Goal: Task Accomplishment & Management: Use online tool/utility

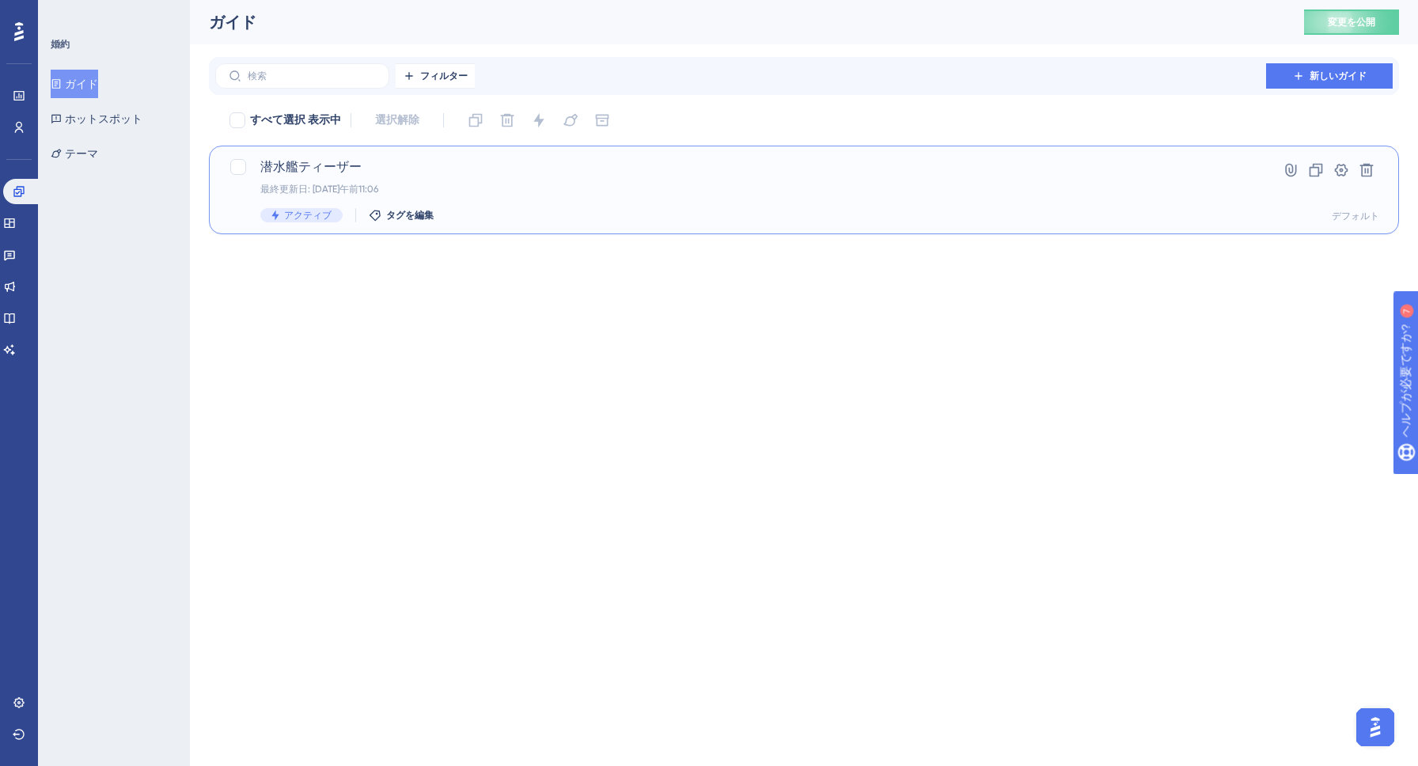
click at [324, 173] on font "潜水艦ティーザー" at bounding box center [310, 166] width 101 height 15
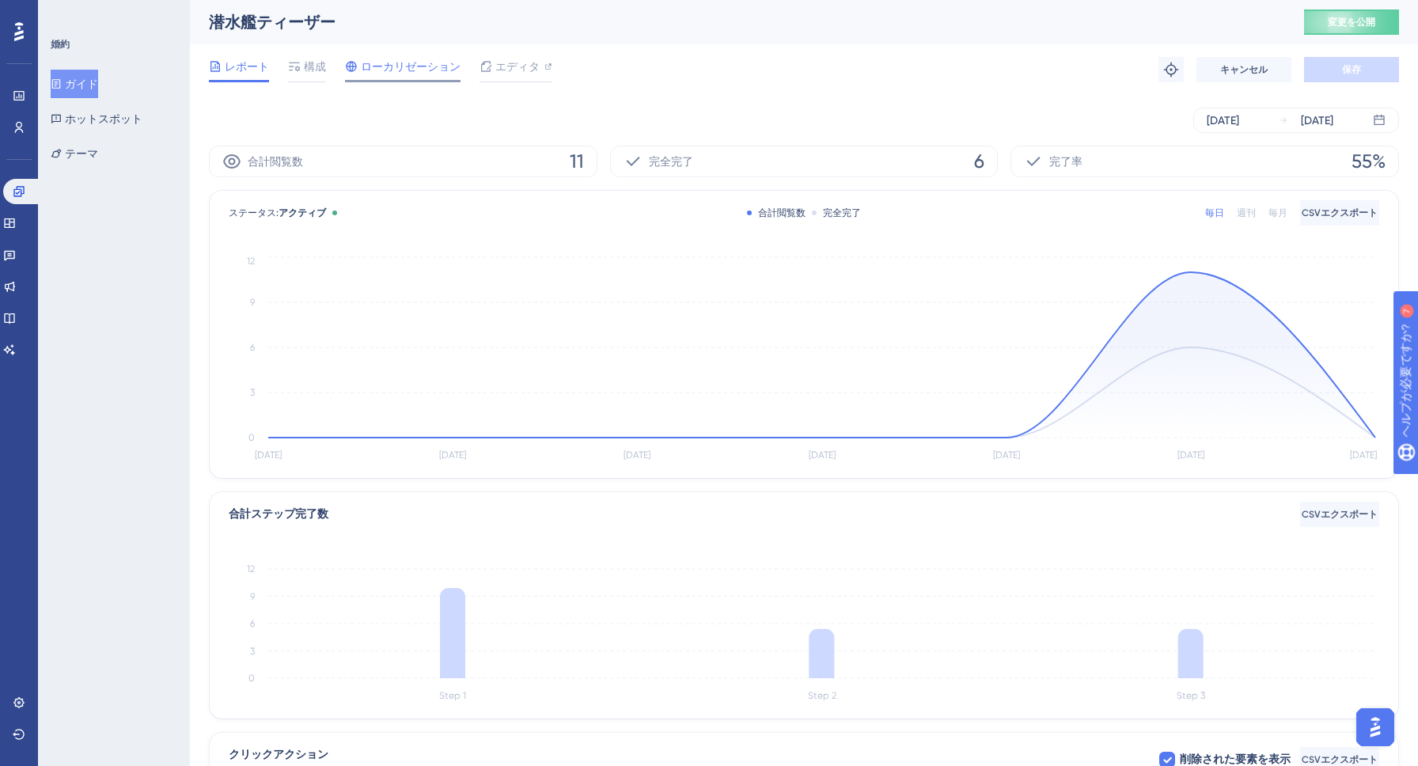
click at [383, 68] on font "ローカリゼーション" at bounding box center [411, 66] width 100 height 13
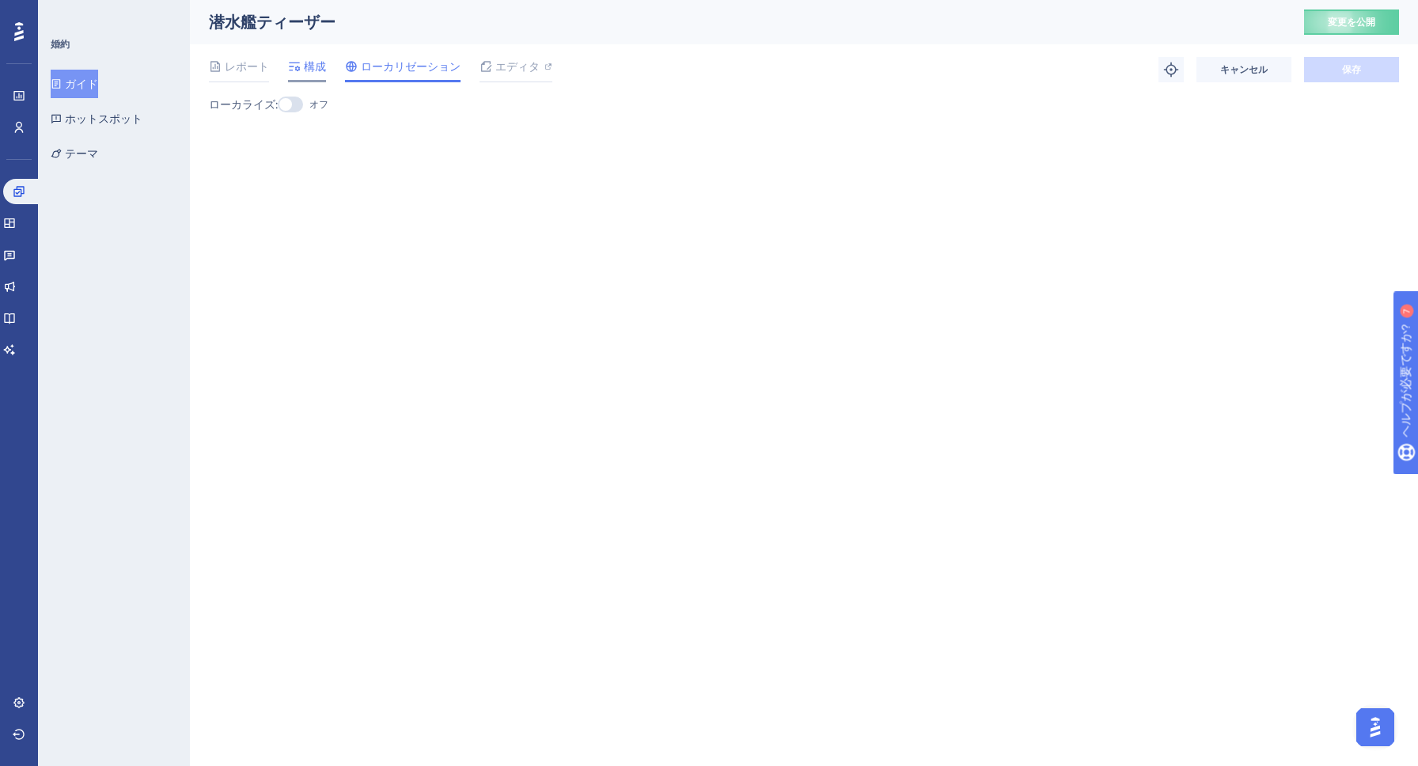
click at [313, 70] on font "構成" at bounding box center [315, 66] width 22 height 13
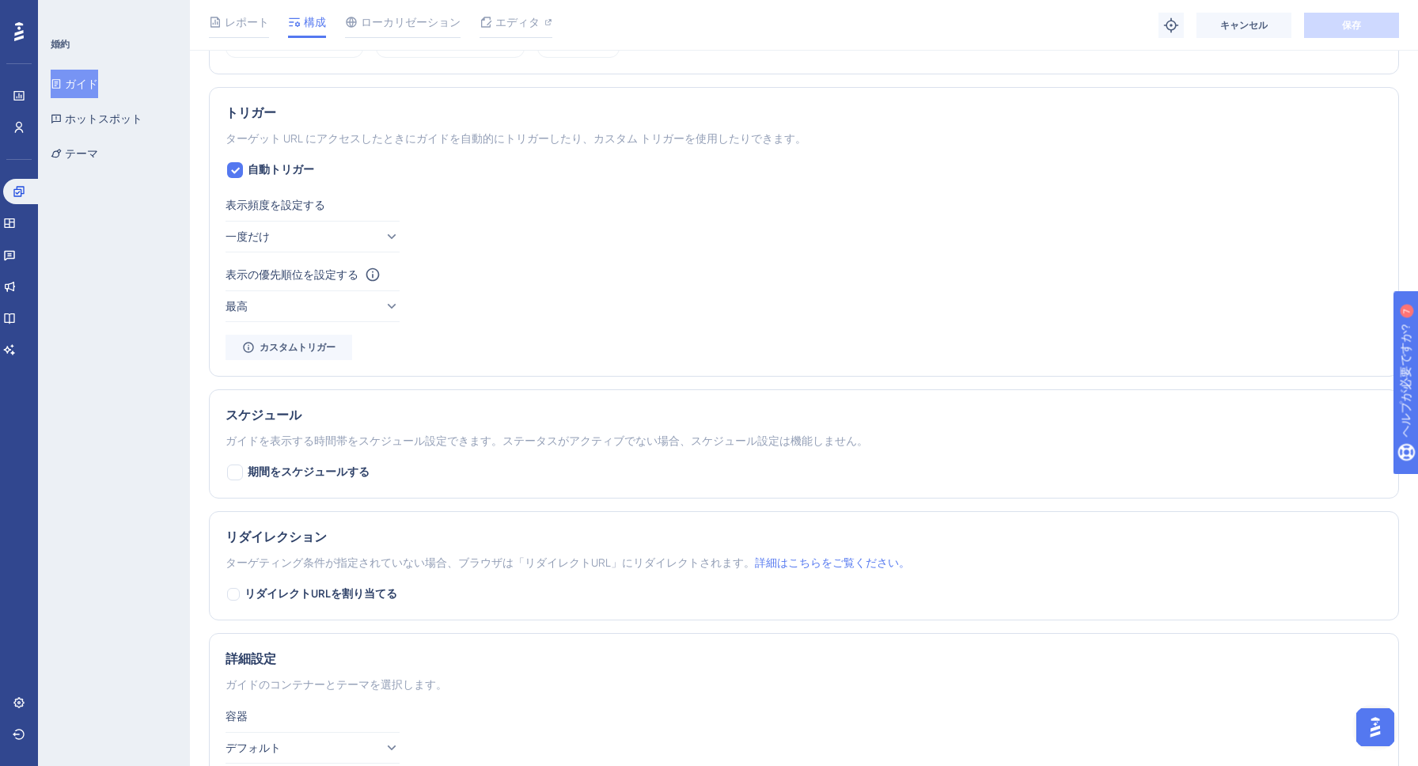
scroll to position [821, 0]
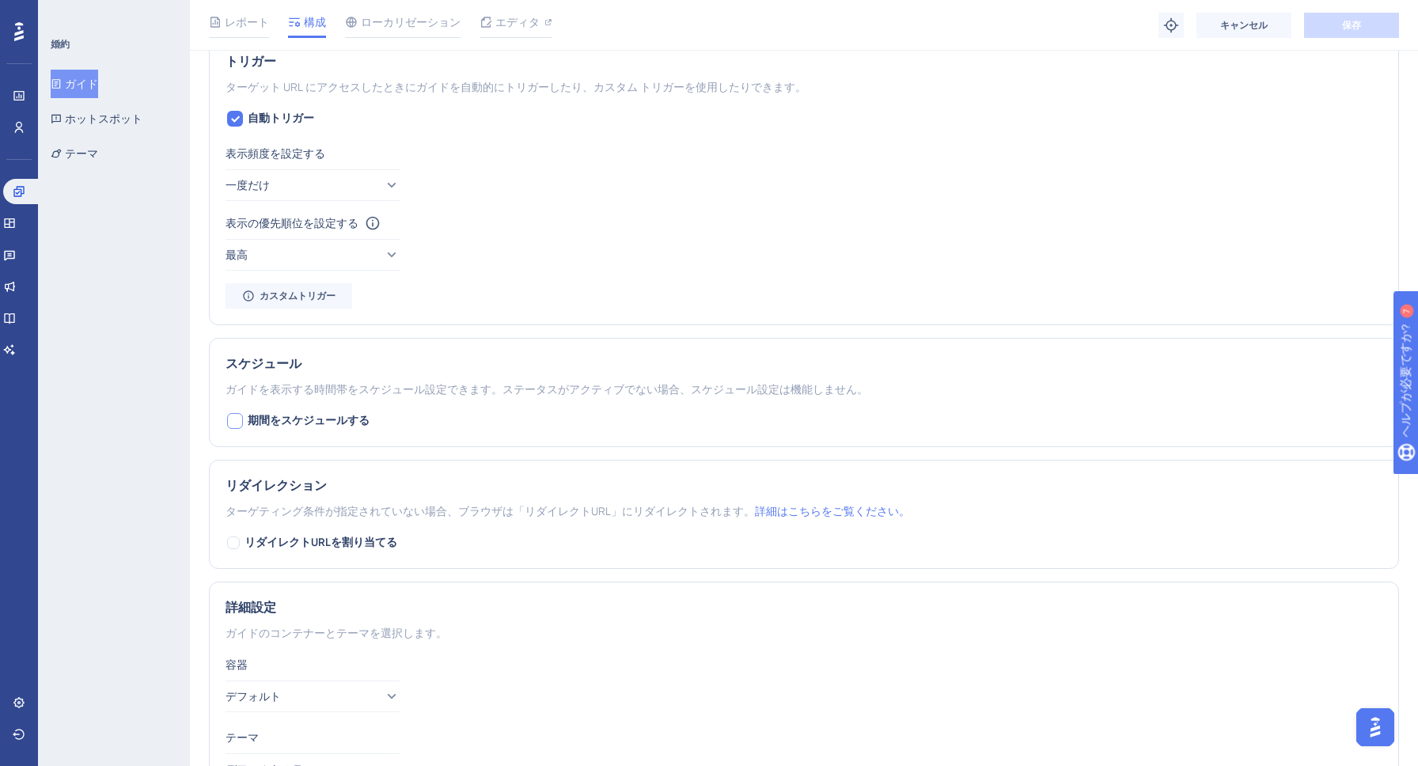
click at [231, 423] on div at bounding box center [235, 421] width 16 height 16
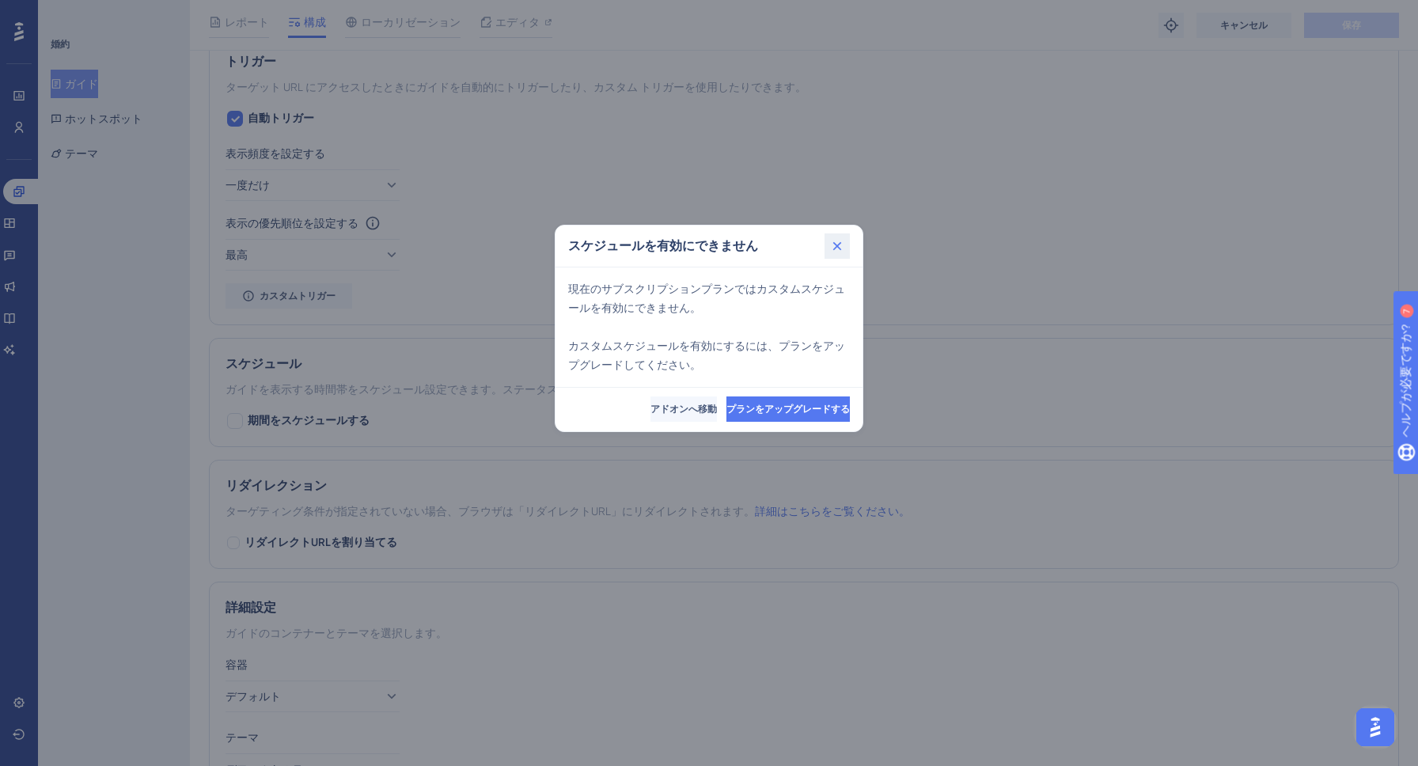
click at [850, 236] on button at bounding box center [837, 245] width 25 height 25
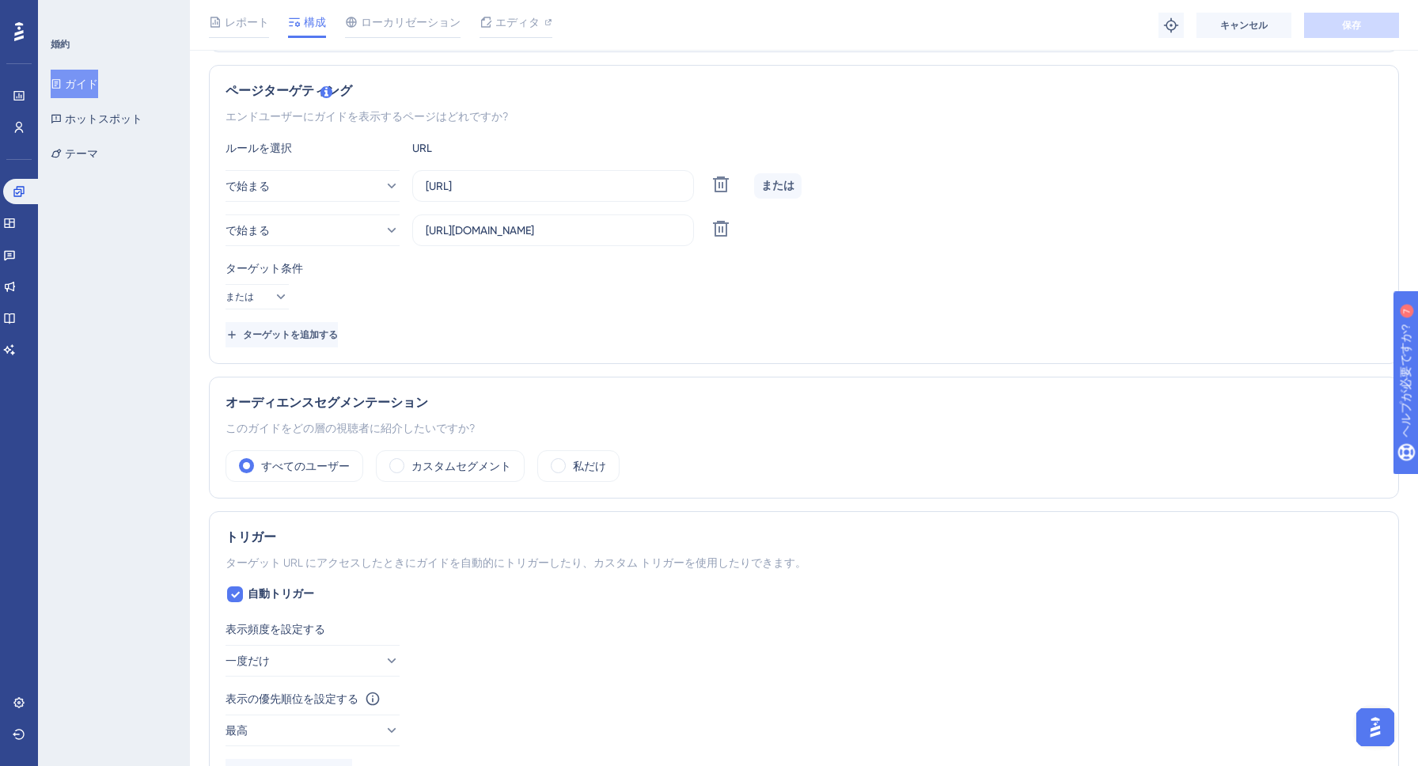
scroll to position [300, 0]
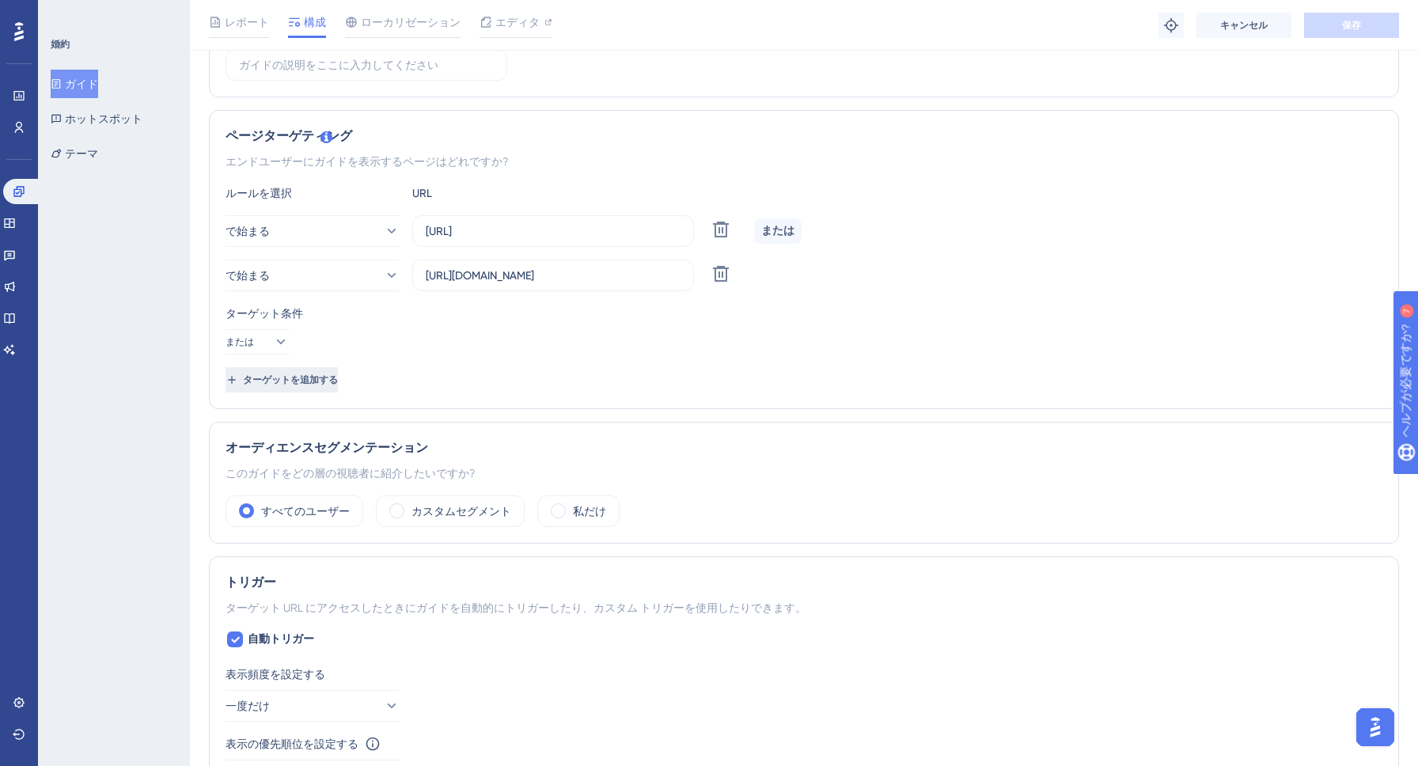
click at [326, 385] on span "ターゲットを追加する" at bounding box center [290, 380] width 95 height 13
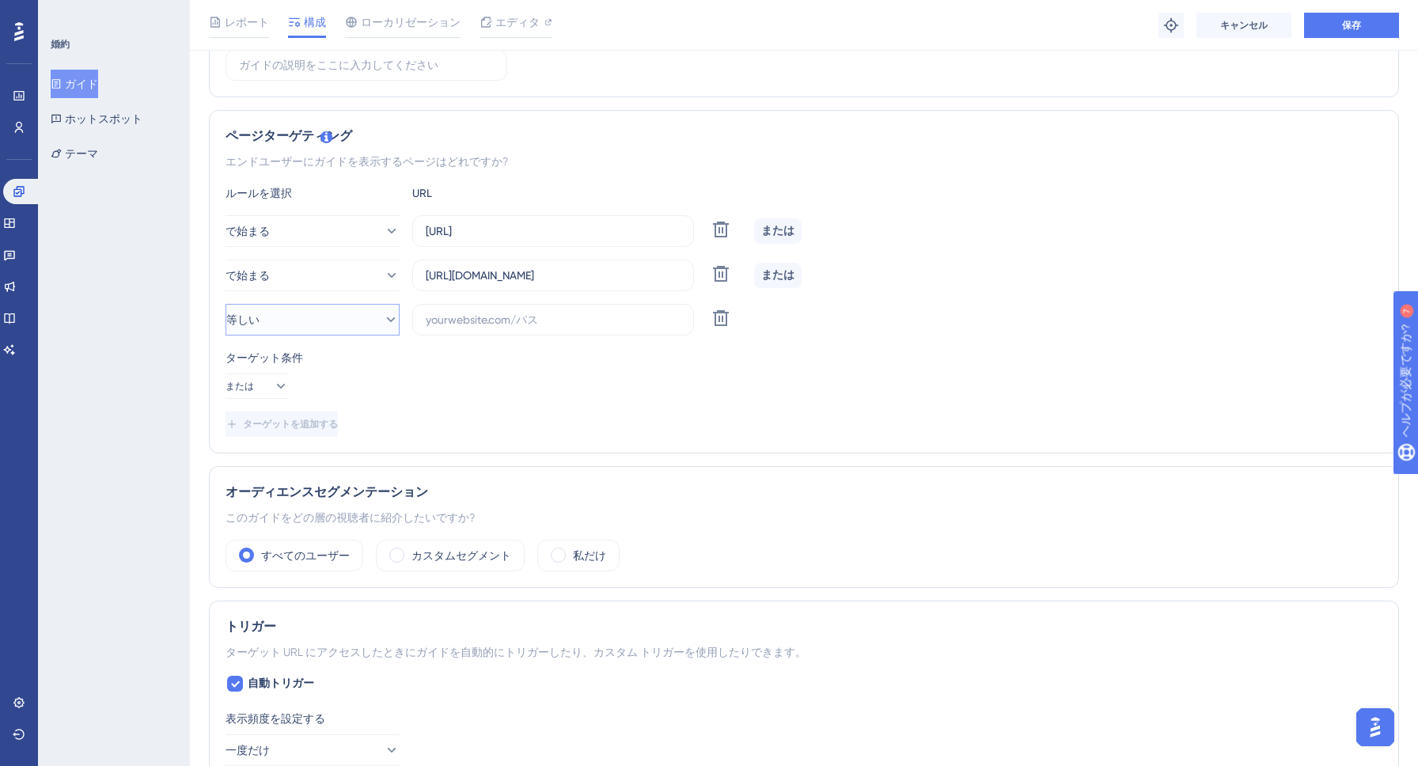
click at [289, 324] on button "等しい" at bounding box center [313, 320] width 174 height 32
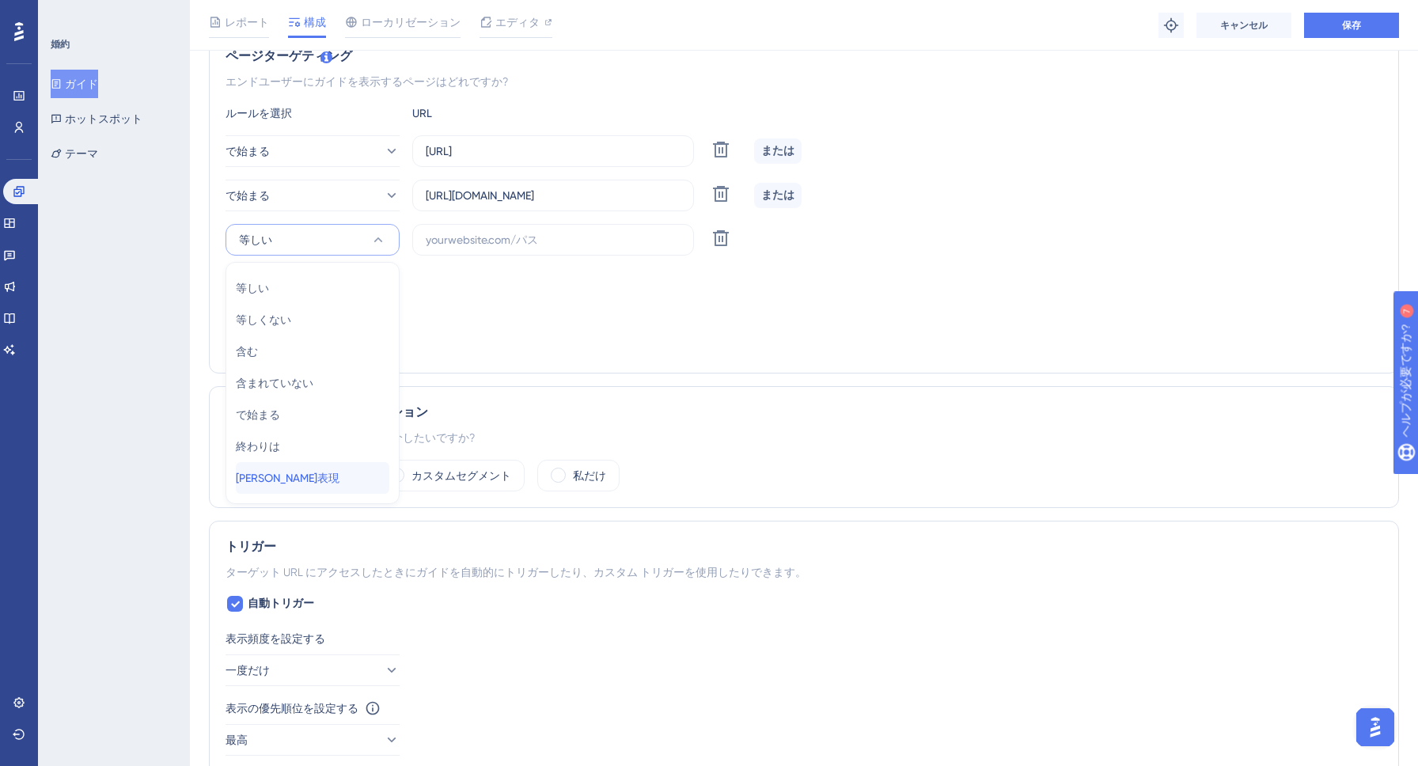
click at [296, 476] on div "[PERSON_NAME]表現 [PERSON_NAME]表現" at bounding box center [313, 478] width 154 height 32
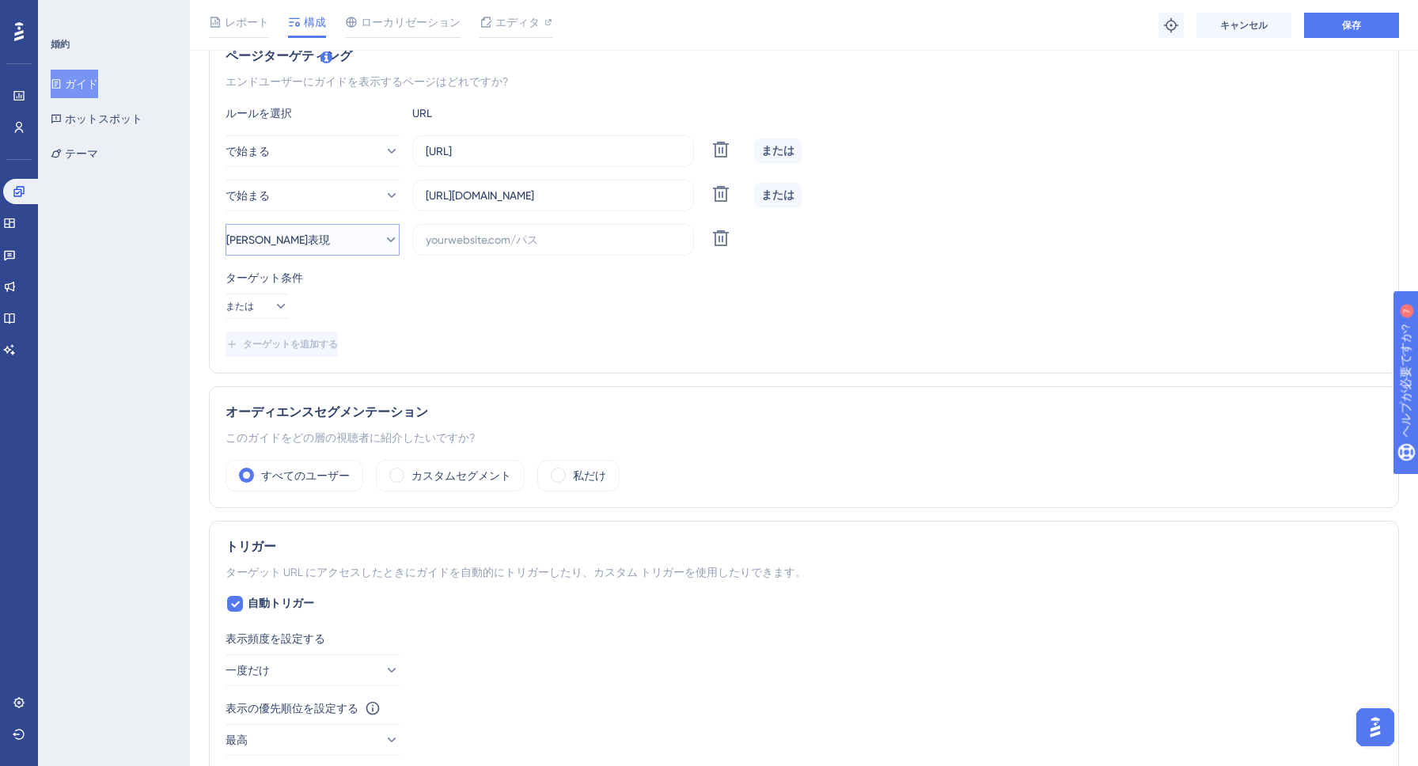
click at [386, 245] on button "[PERSON_NAME]表現" at bounding box center [313, 240] width 174 height 32
click at [484, 305] on div "ターゲット条件 または" at bounding box center [804, 293] width 1157 height 51
click at [457, 313] on div "ターゲット条件 または" at bounding box center [804, 293] width 1157 height 51
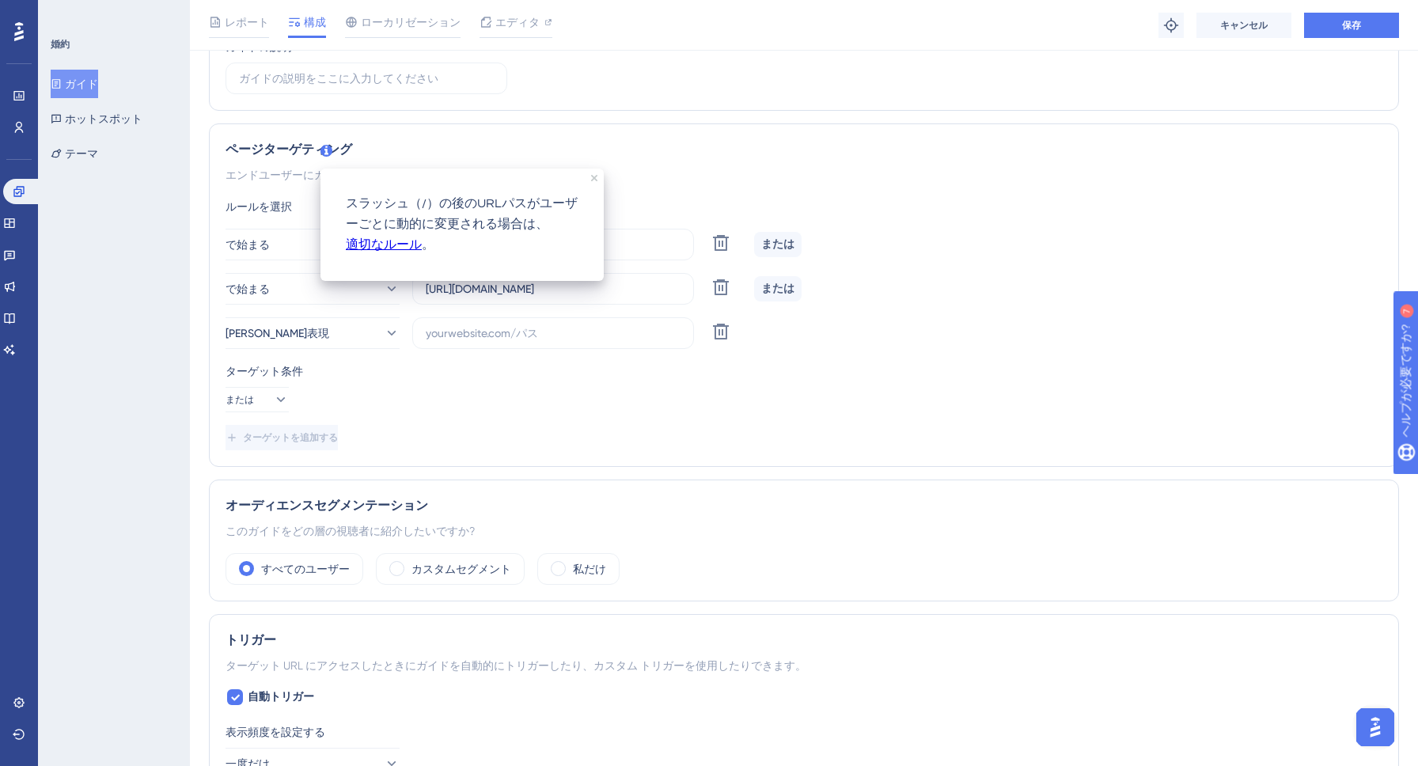
click at [326, 146] on icon at bounding box center [327, 151] width 12 height 12
click at [412, 244] on font "適切なルール" at bounding box center [384, 244] width 76 height 13
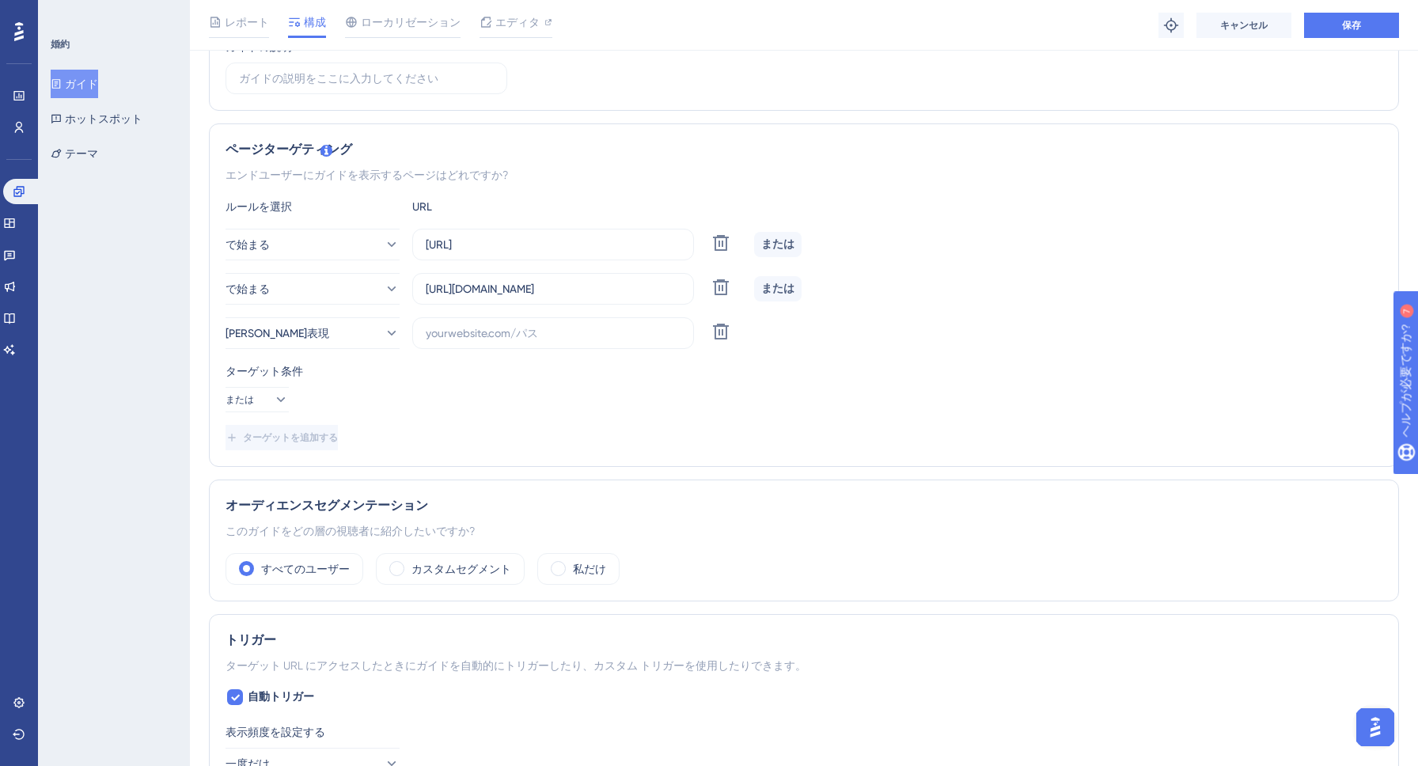
click at [1368, 715] on button "AIアシスタントランチャーを開く" at bounding box center [1376, 727] width 38 height 38
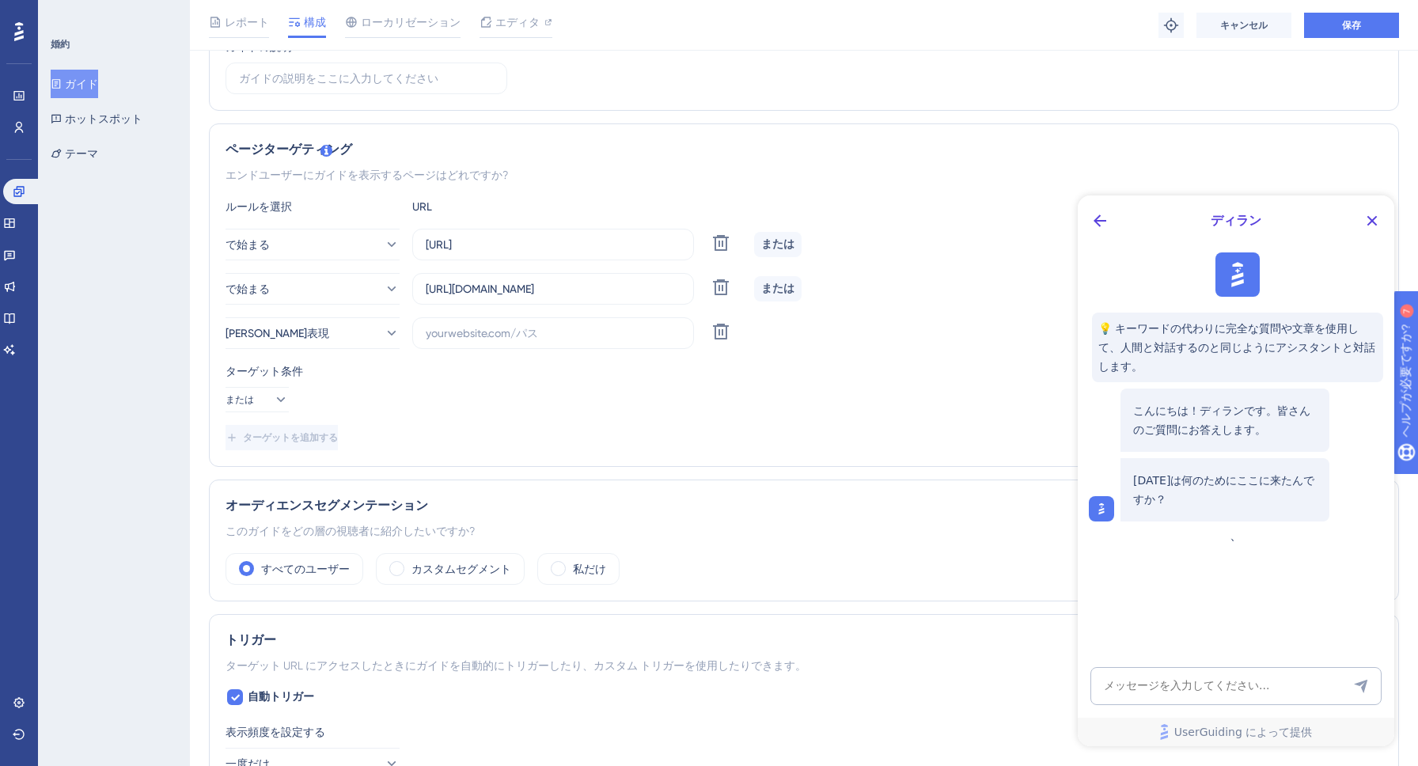
scroll to position [0, 0]
click at [1271, 677] on textarea "AIアシスタントテキスト入力" at bounding box center [1236, 686] width 291 height 38
paste textarea "guideのpage targetingにおいて、regex URLで^[URL][DOMAIN_NAME]^/]+|reports/[^?]+?token=…"
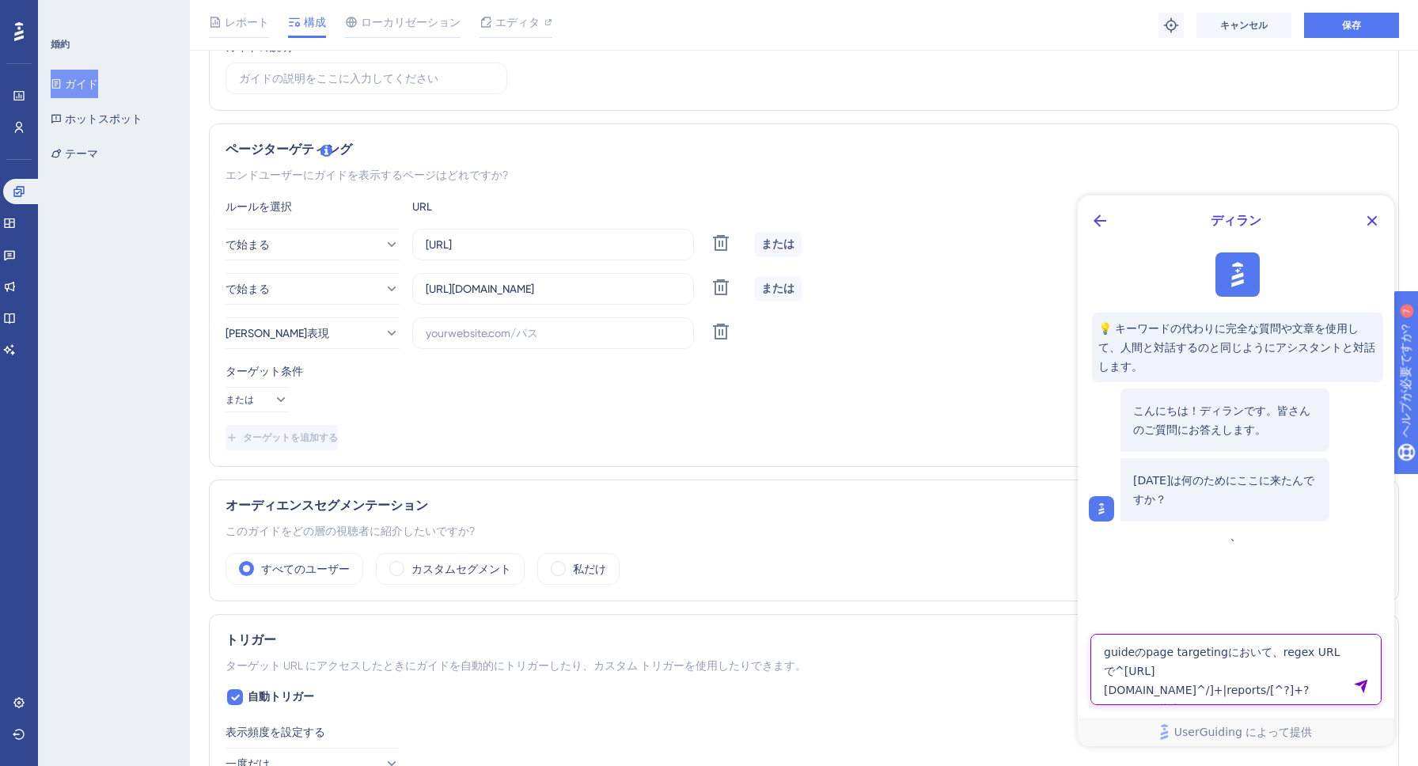
type textarea "guideのpage targetingにおいて、regex URLで^[URL][DOMAIN_NAME]^/]+|reports/[^?]+?token=…"
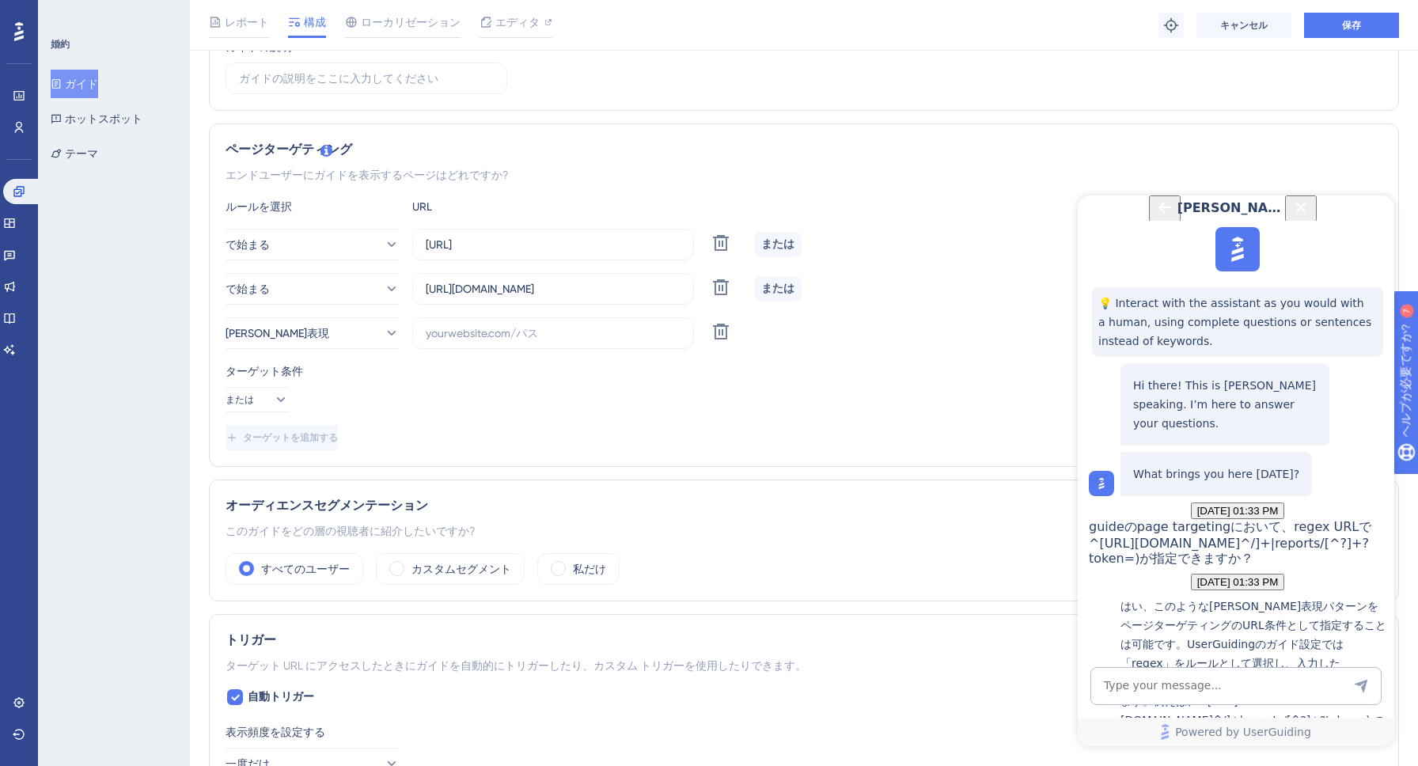
scroll to position [419, 0]
click at [1216, 597] on p "はい、このような[PERSON_NAME]表現パターンをページターゲティングのURL条件として指定することは可能です。UserGuidingのガイド設定では「…" at bounding box center [1254, 720] width 266 height 247
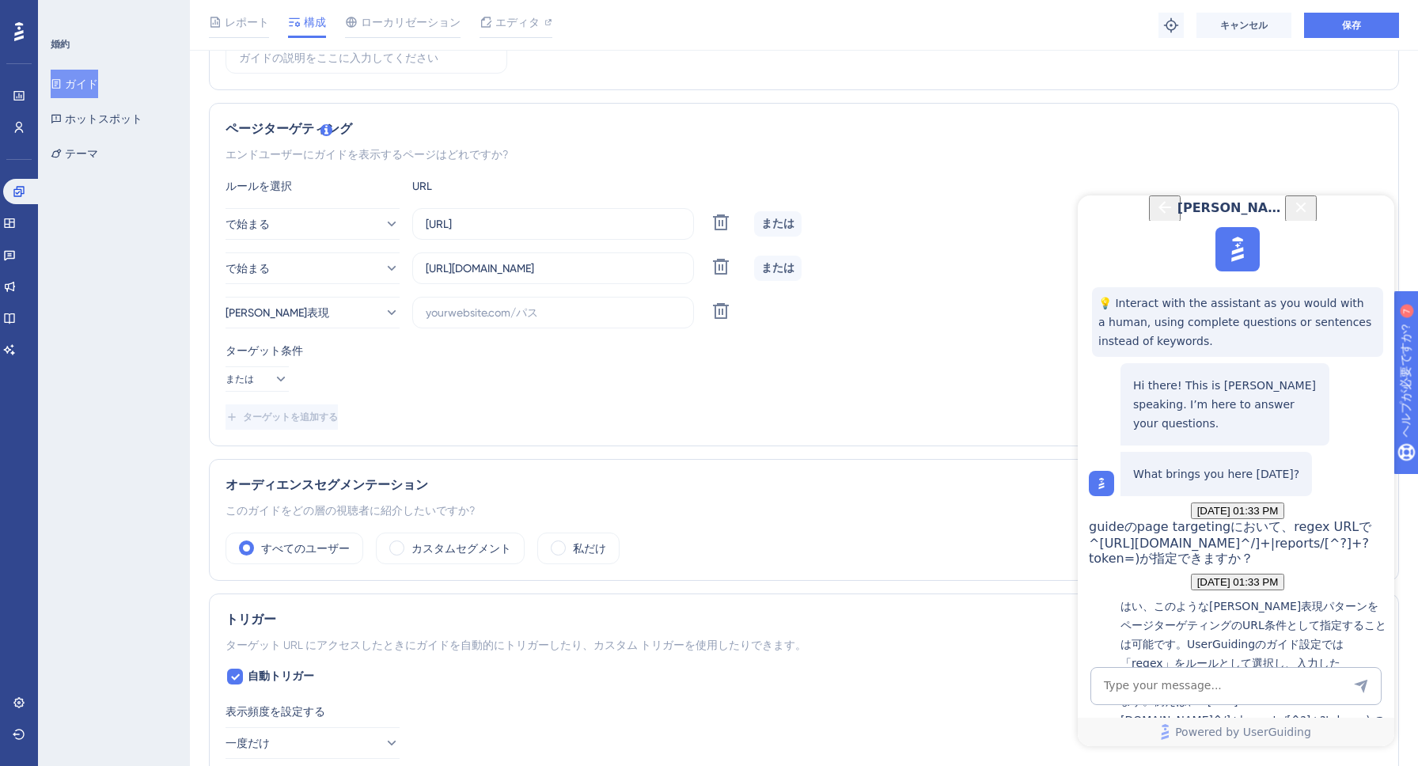
scroll to position [312, 0]
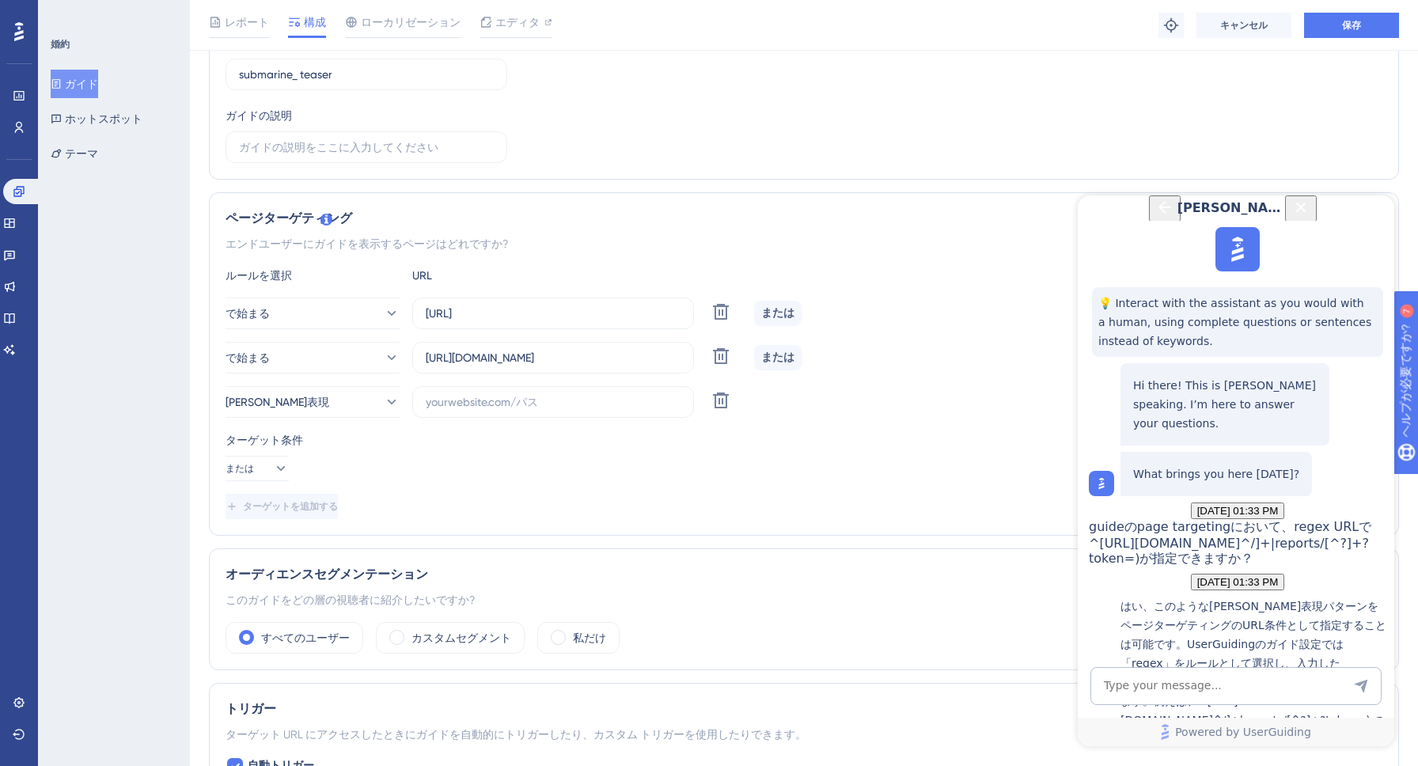
scroll to position [188, 0]
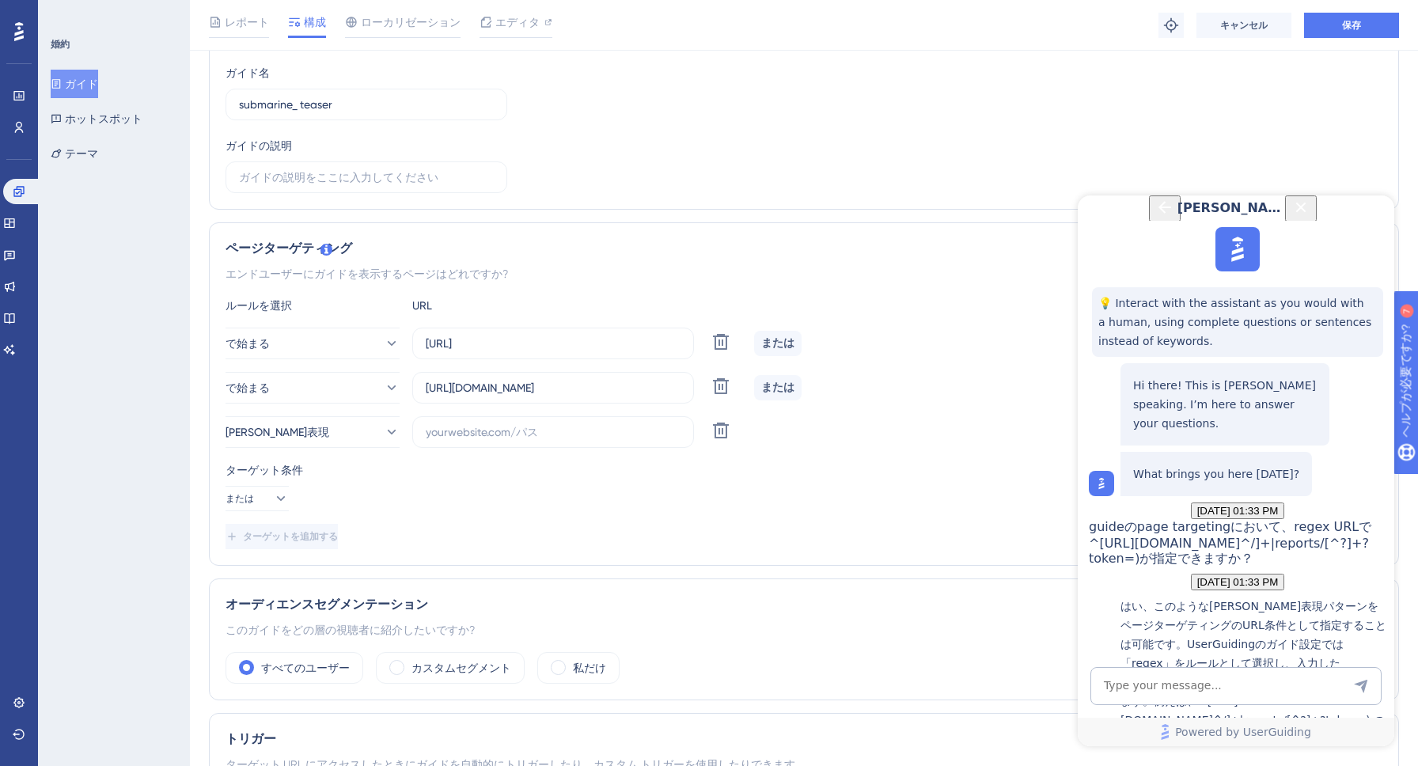
click at [1311, 216] on icon "Close Button" at bounding box center [1301, 207] width 19 height 19
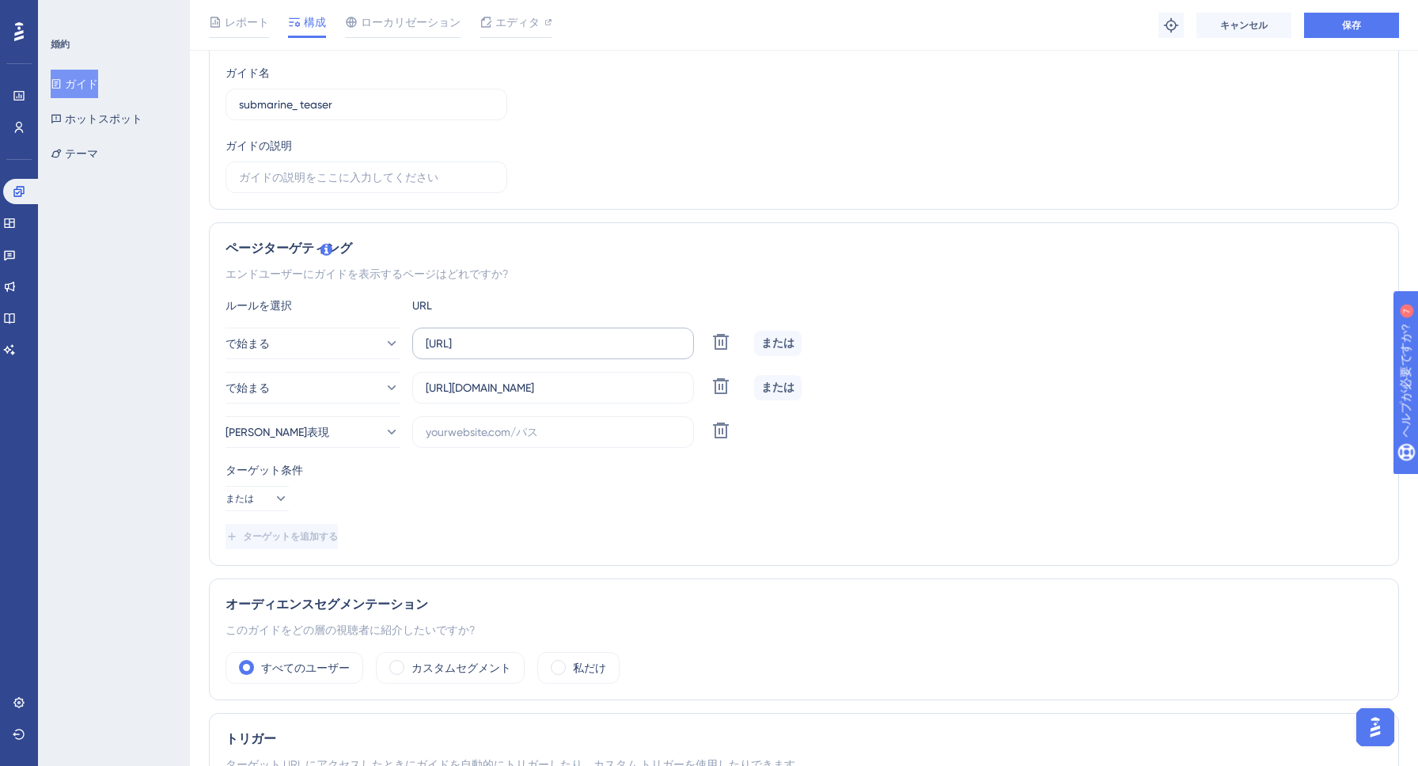
scroll to position [0, 0]
click at [720, 425] on icon at bounding box center [721, 431] width 16 height 16
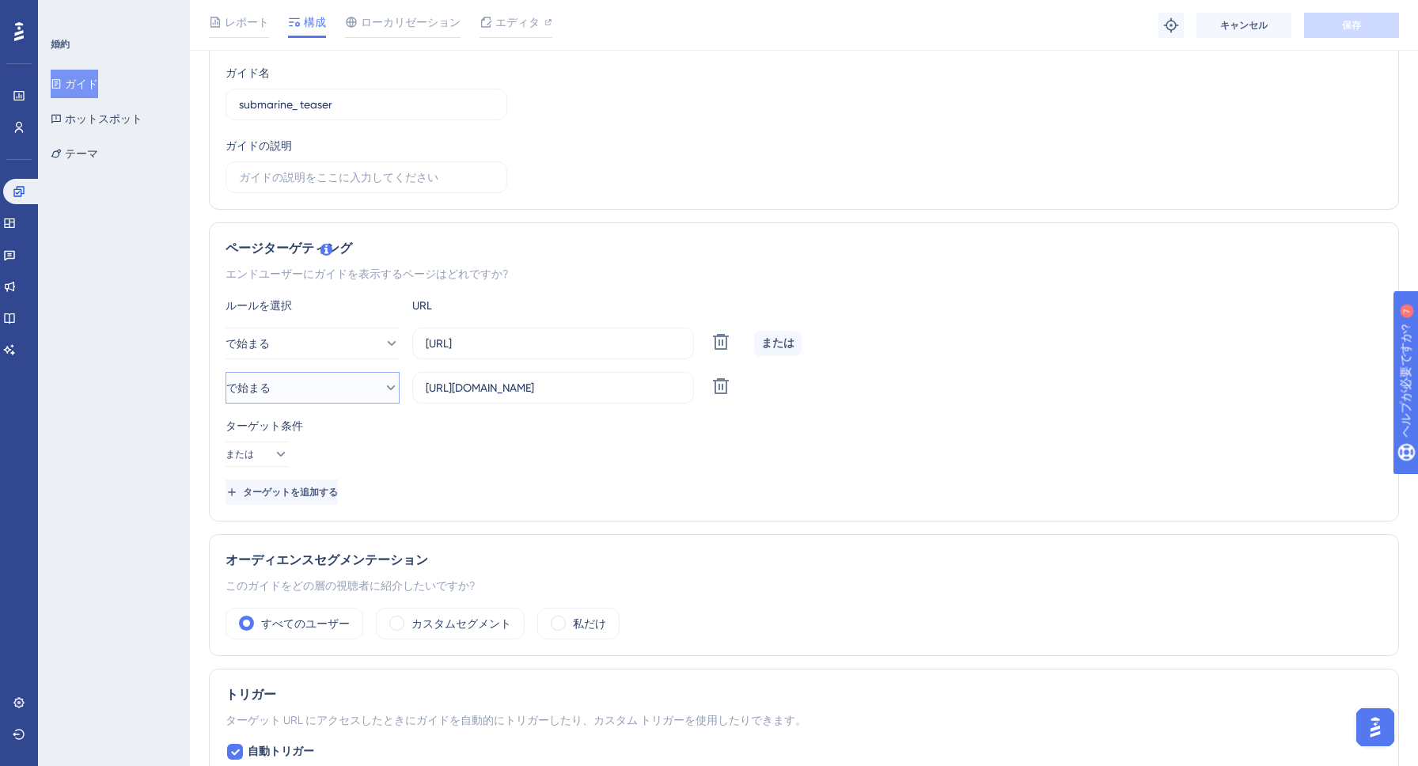
click at [350, 385] on button "で始まる" at bounding box center [313, 388] width 174 height 32
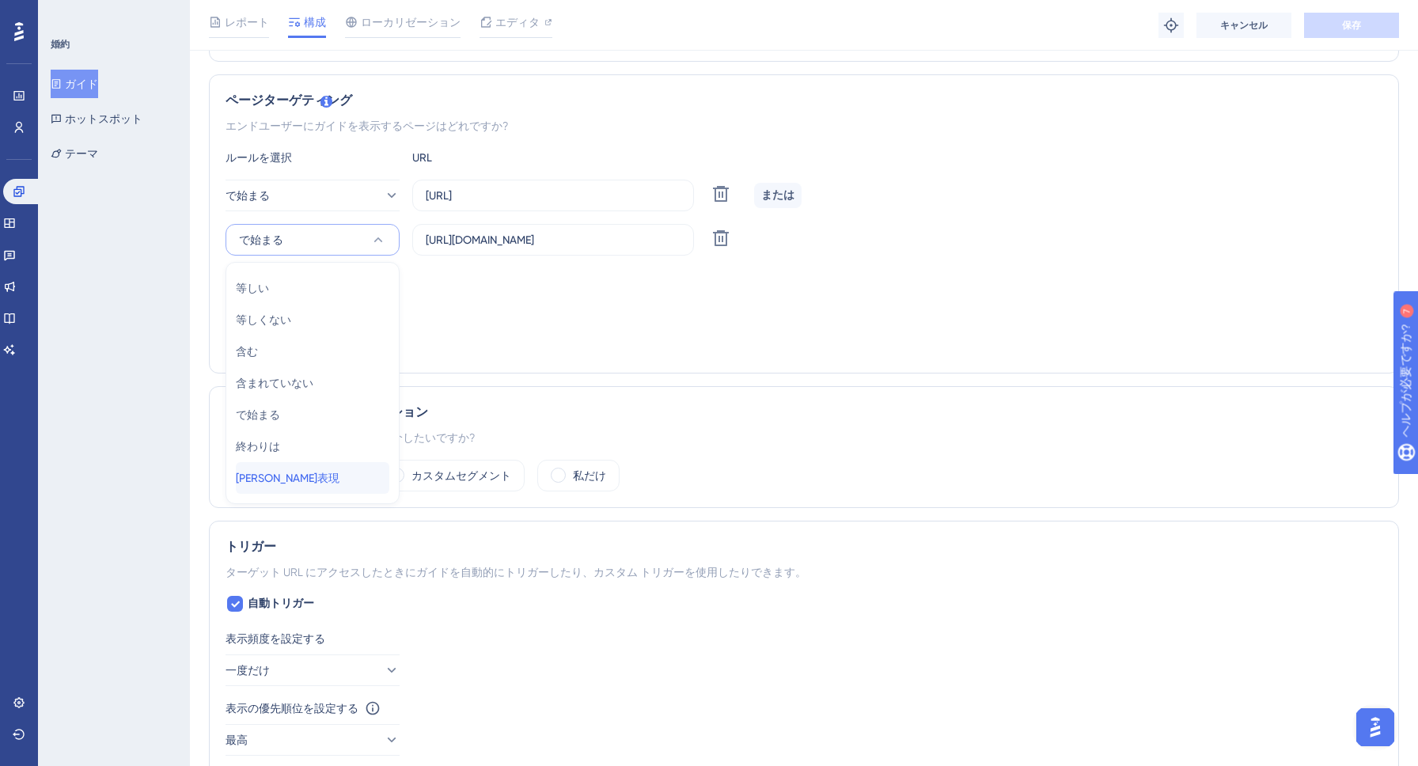
click at [309, 484] on div "[PERSON_NAME]表現 [PERSON_NAME]表現" at bounding box center [313, 478] width 154 height 32
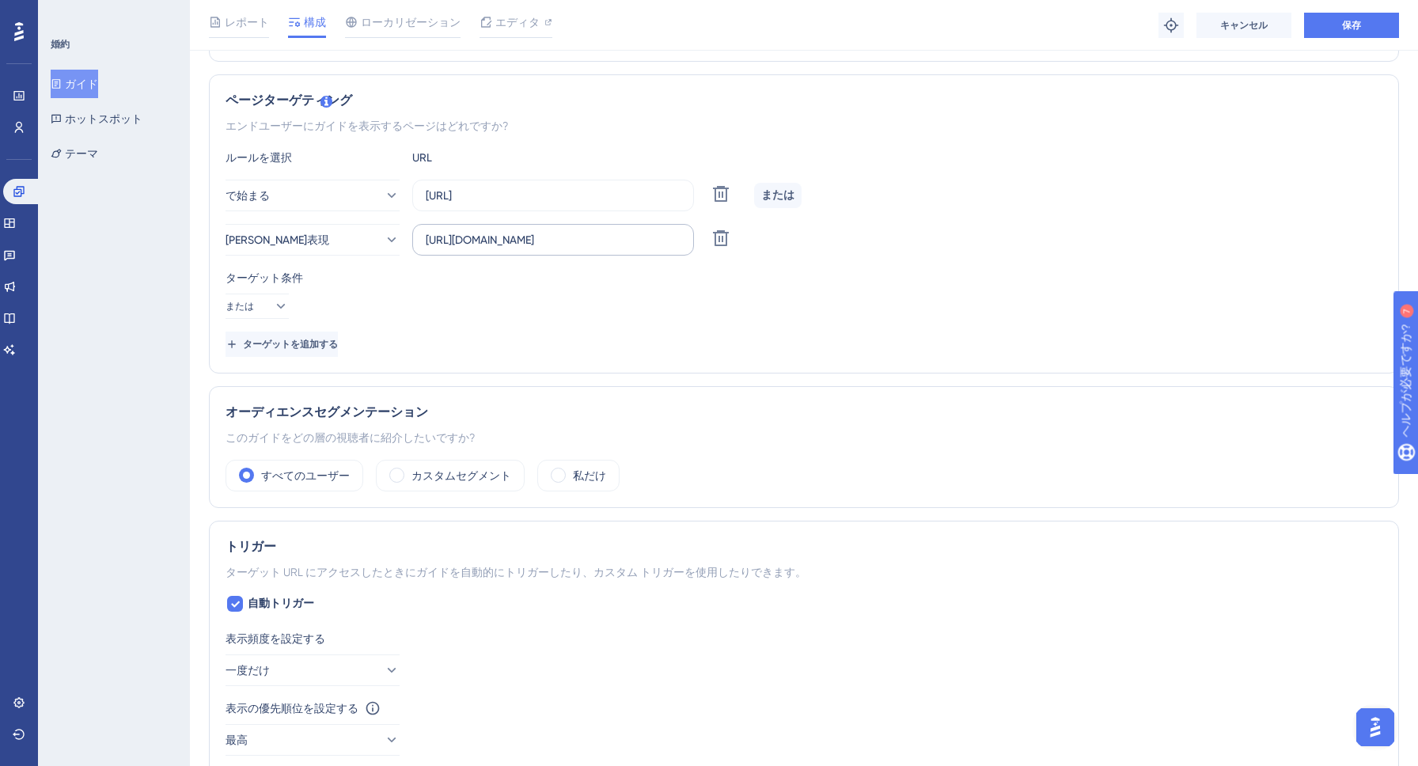
scroll to position [246, 0]
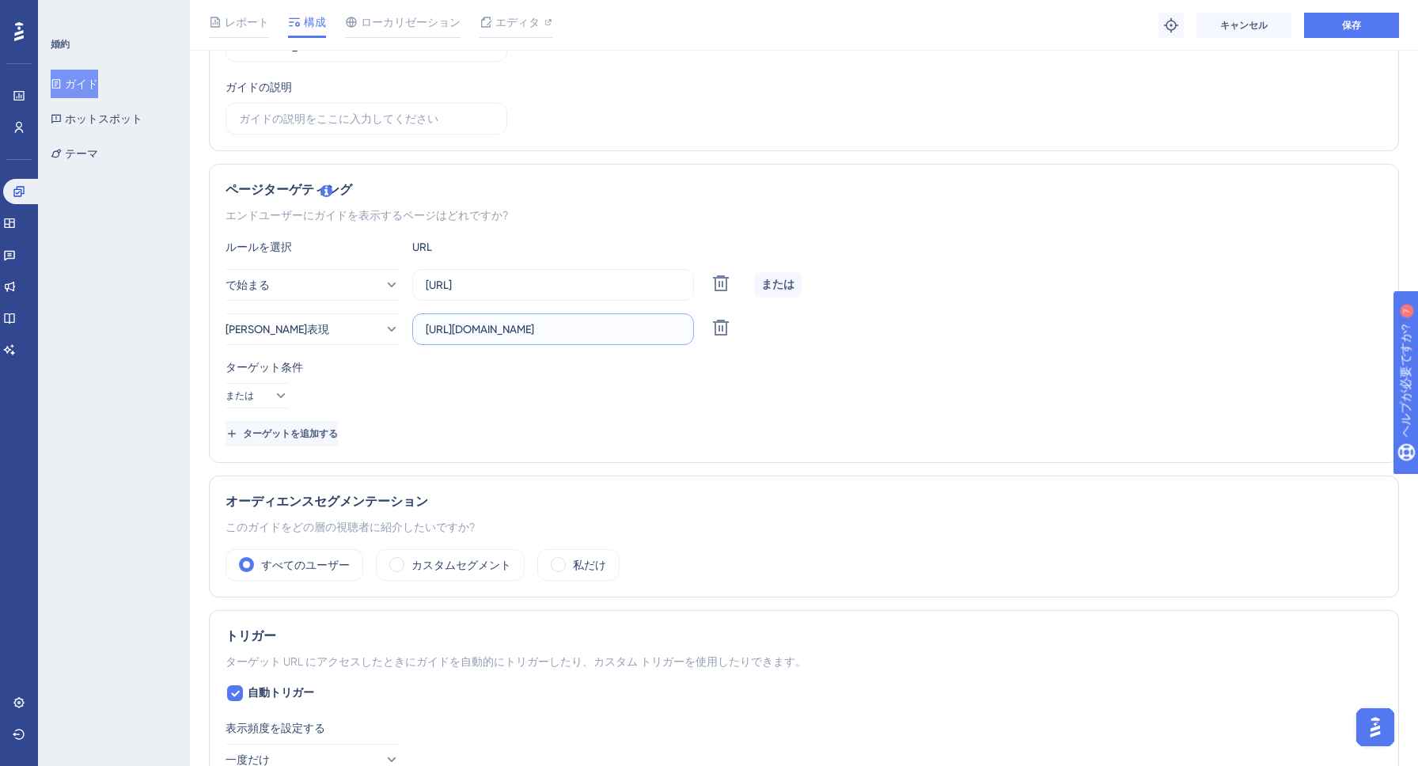
click at [573, 335] on input "[URL][DOMAIN_NAME]" at bounding box center [553, 329] width 255 height 17
paste input "^[URL][DOMAIN_NAME]^/]+|reports/[^?]+?token=)"
click at [495, 338] on label "^[URL][DOMAIN_NAME]^/]+|reports/[^?]+?token=)" at bounding box center [553, 329] width 282 height 32
click at [495, 338] on input "^[URL][DOMAIN_NAME]^/]+|reports/[^?]+?token=)" at bounding box center [553, 329] width 255 height 17
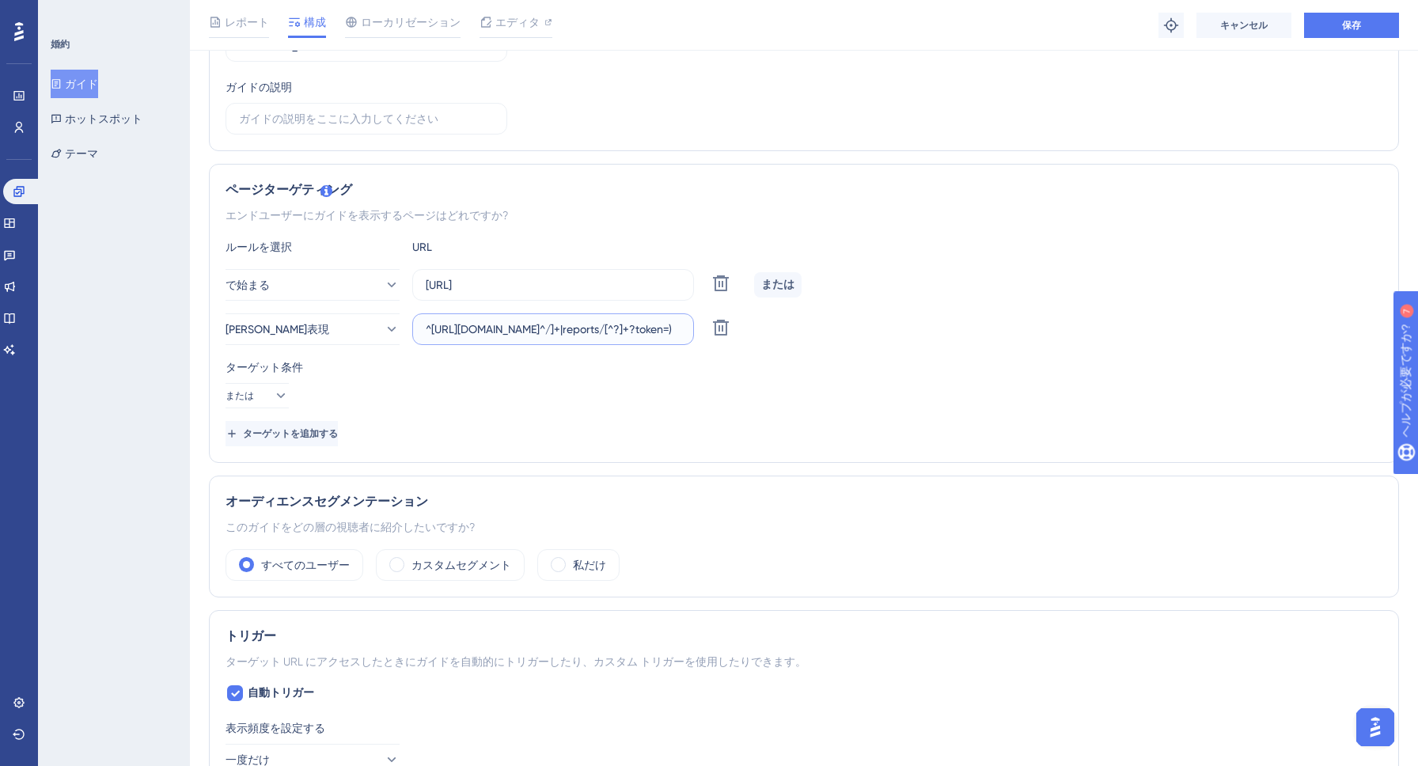
scroll to position [0, 0]
click at [553, 327] on input "^[URL][DOMAIN_NAME]^/]+|reports/[^?]+?token=)" at bounding box center [553, 329] width 255 height 17
paste input "[DOMAIN_NAME]"
type input "^[URL][DOMAIN_NAME]^/]+|reports/[^?]+?token=)"
click at [632, 392] on div "ターゲット条件 または" at bounding box center [804, 383] width 1157 height 51
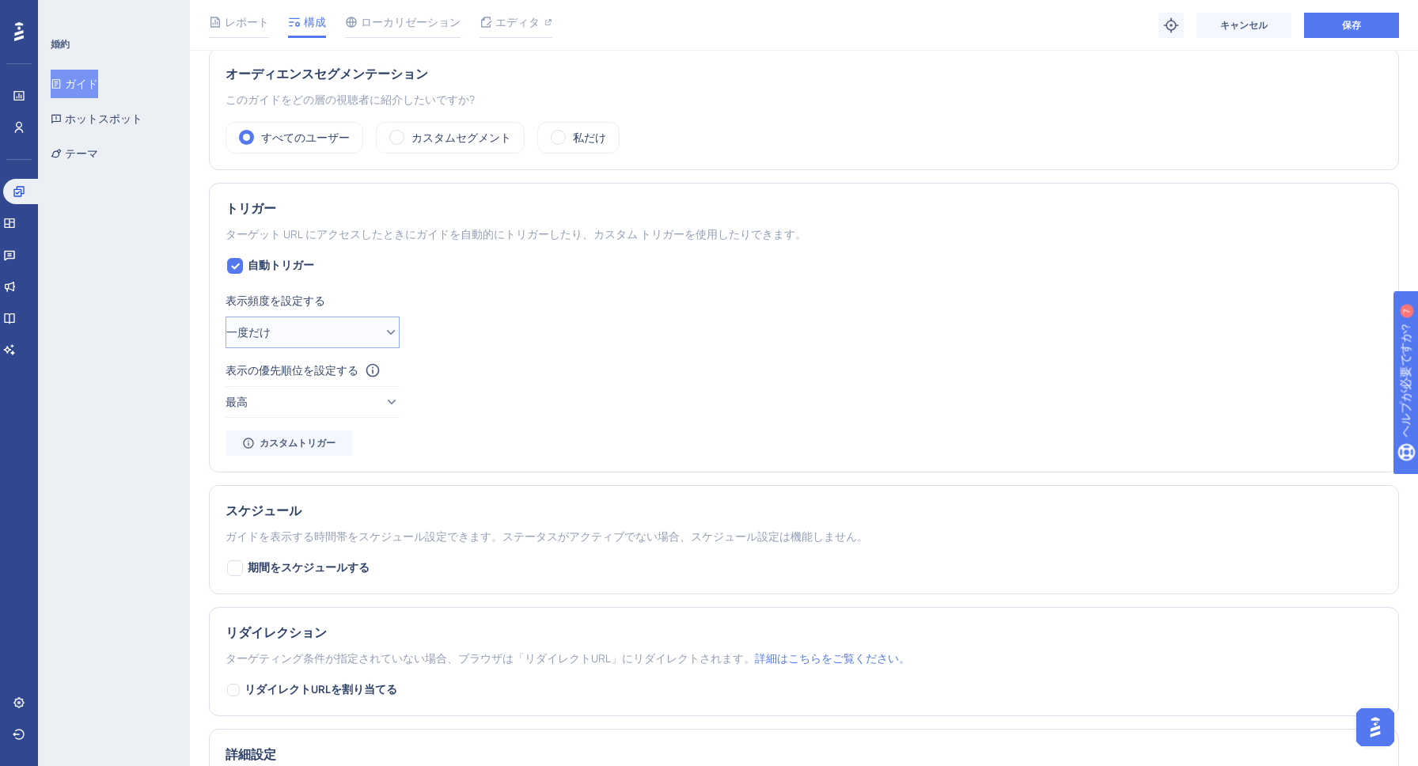
click at [315, 336] on button "一度だけ" at bounding box center [313, 333] width 174 height 32
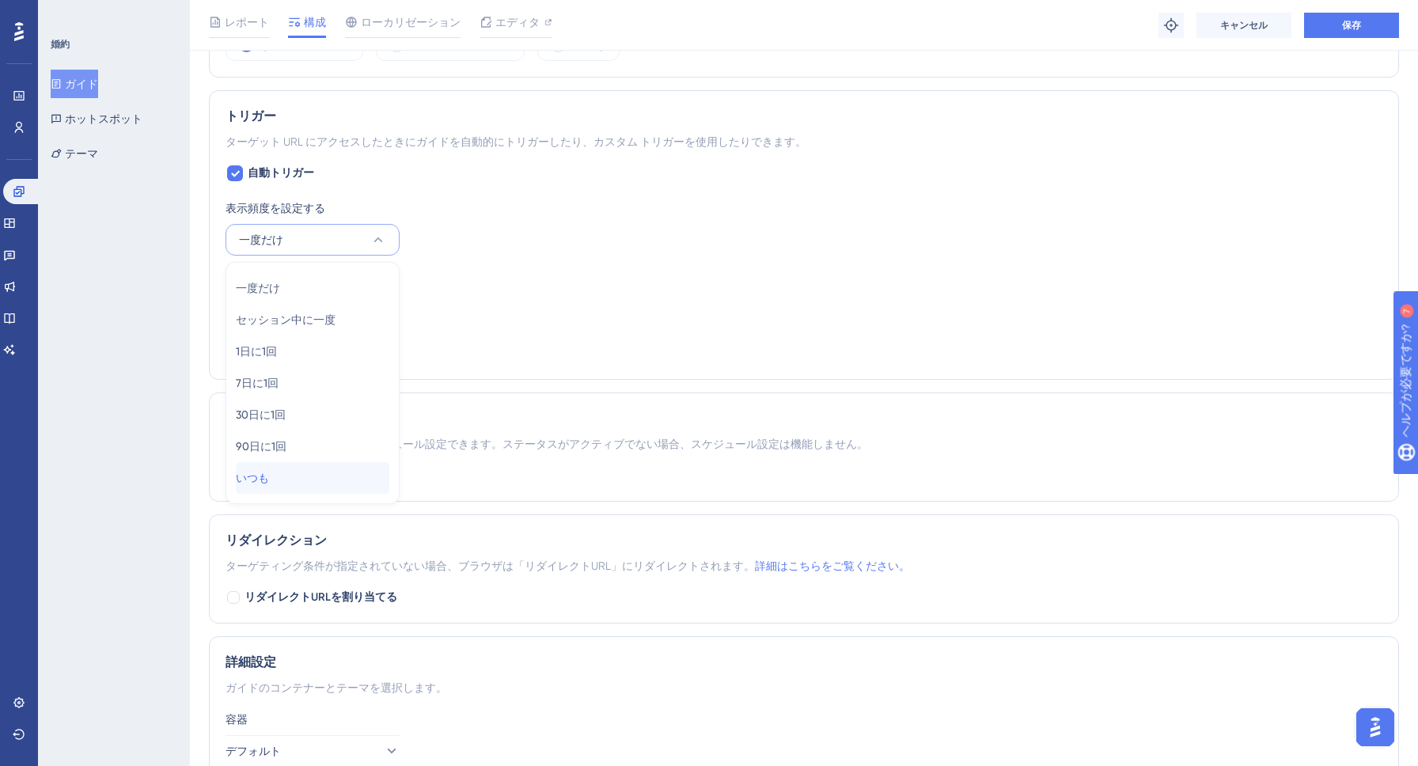
click at [303, 465] on div "いつも いつも" at bounding box center [313, 478] width 154 height 32
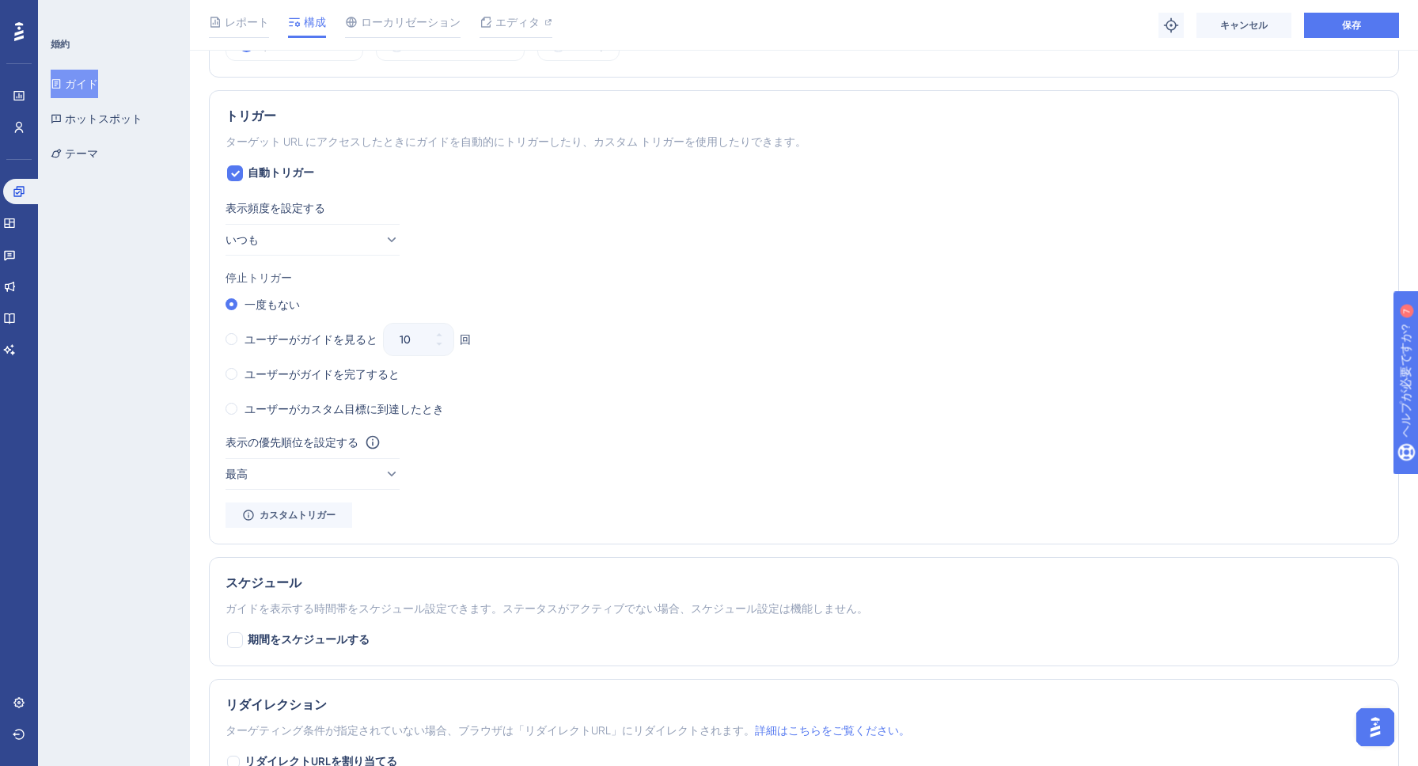
click at [633, 244] on div "表示頻度を設定する いつも" at bounding box center [804, 227] width 1157 height 57
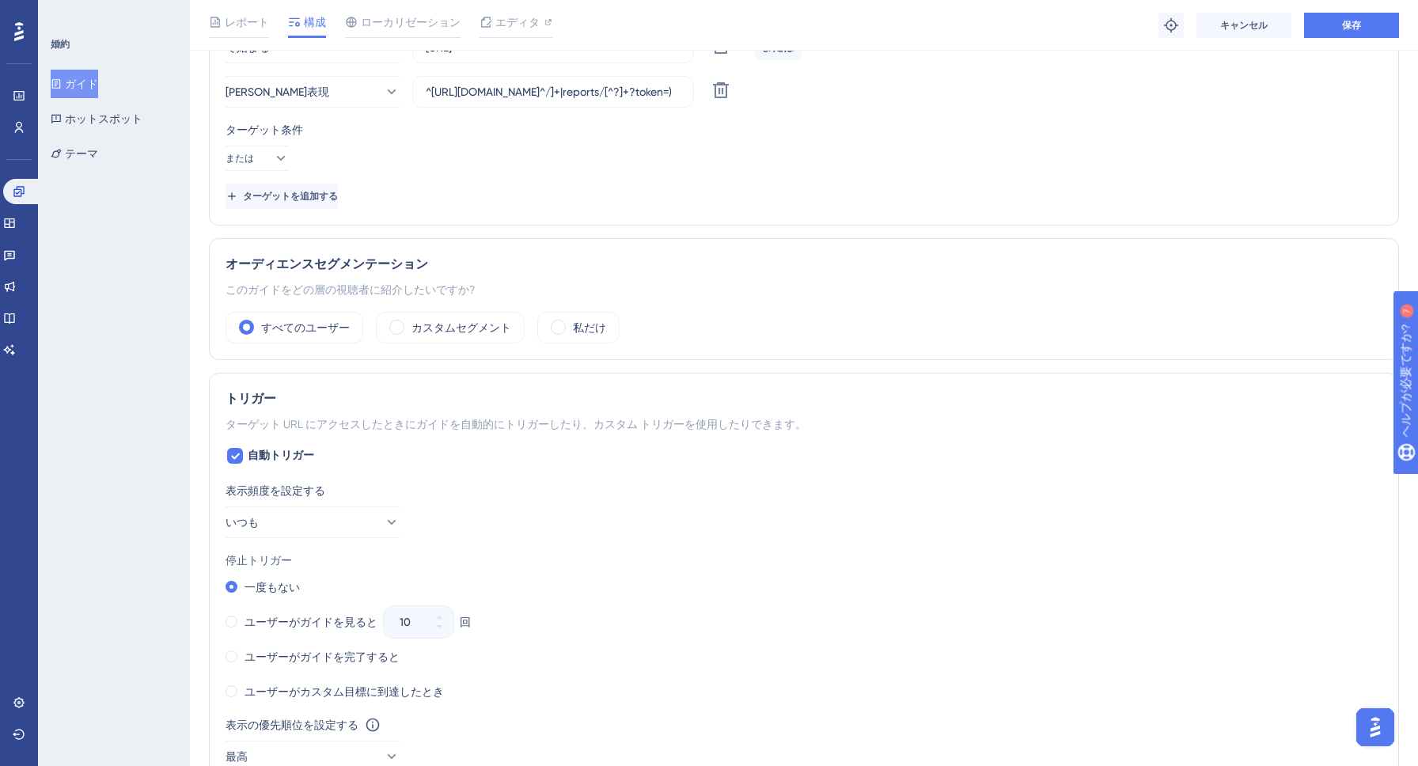
scroll to position [142, 0]
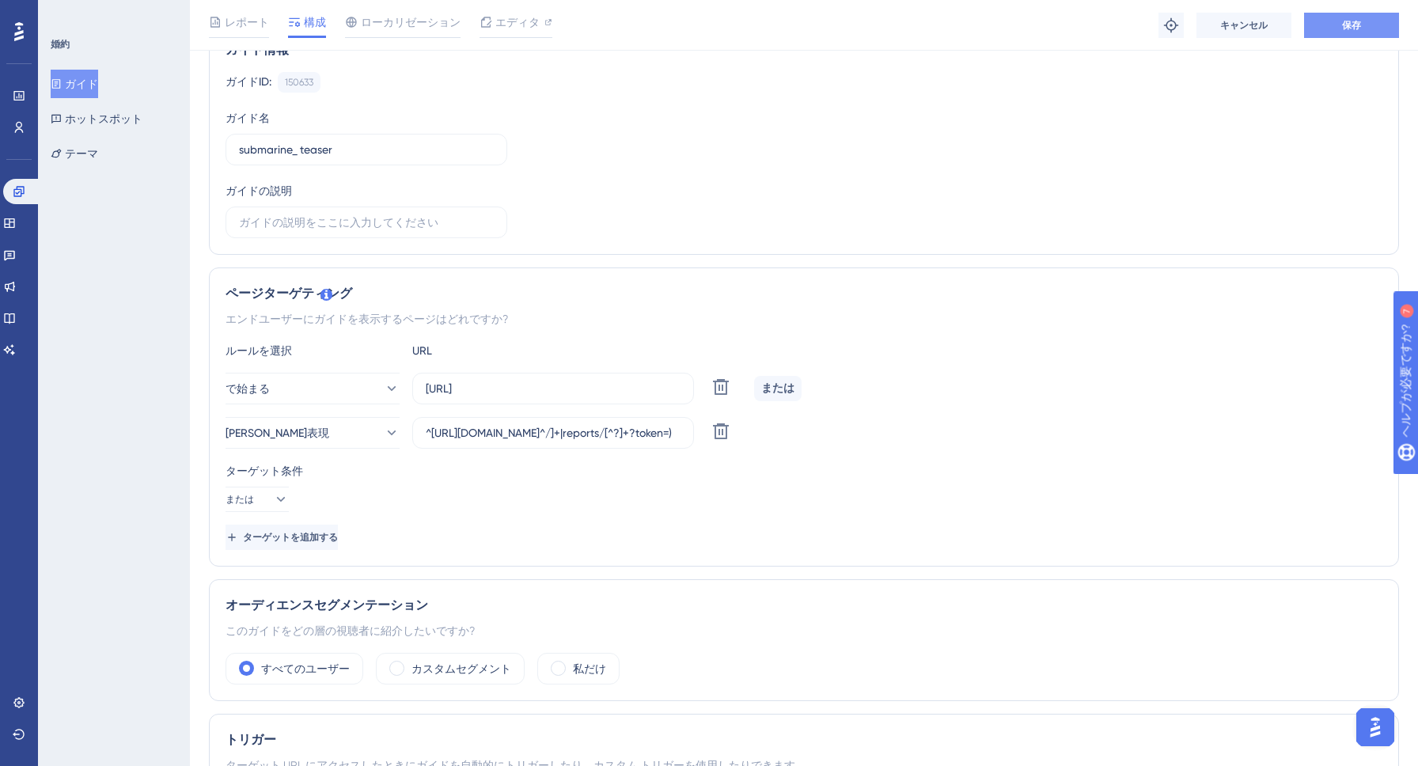
click at [1368, 21] on button "保存" at bounding box center [1351, 25] width 95 height 25
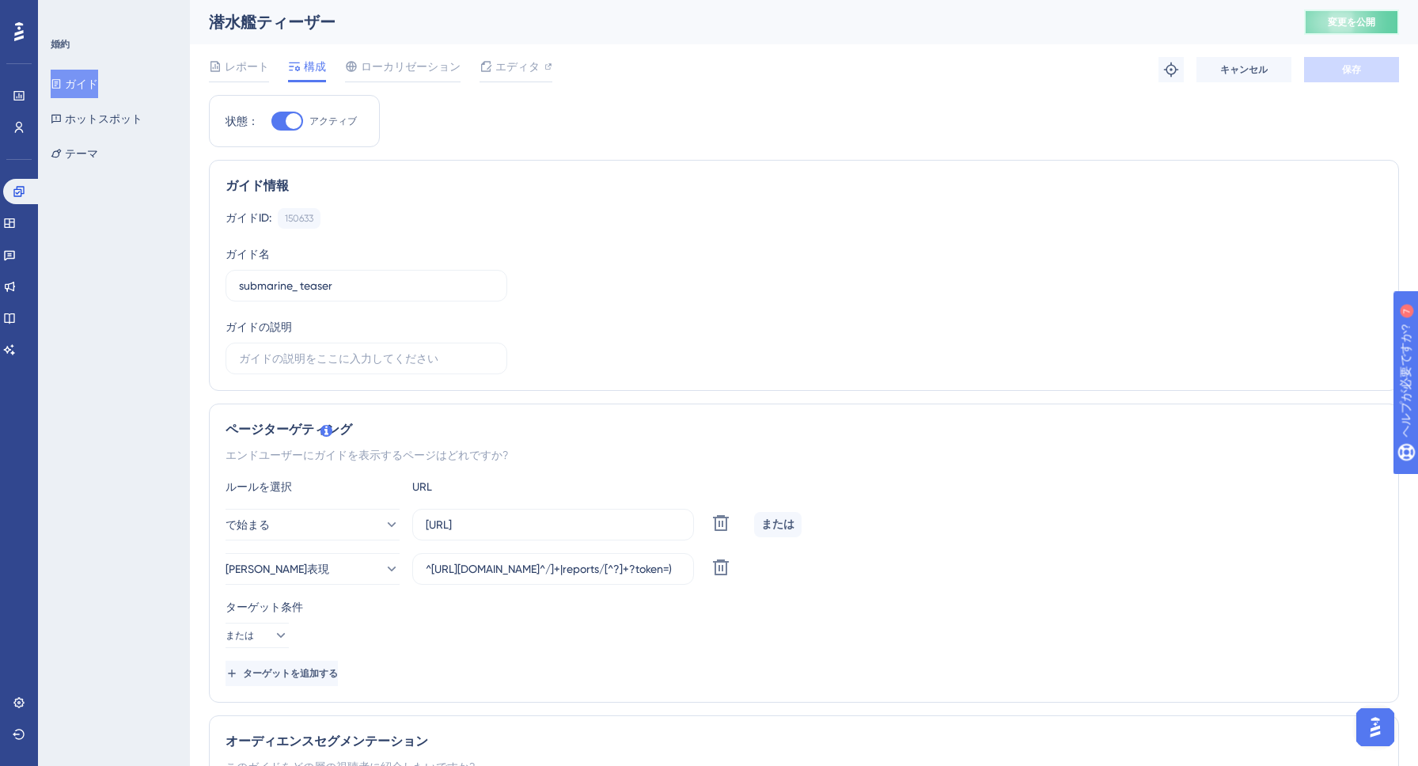
click at [1341, 18] on font "変更を公開" at bounding box center [1351, 22] width 47 height 11
